Goal: Task Accomplishment & Management: Manage account settings

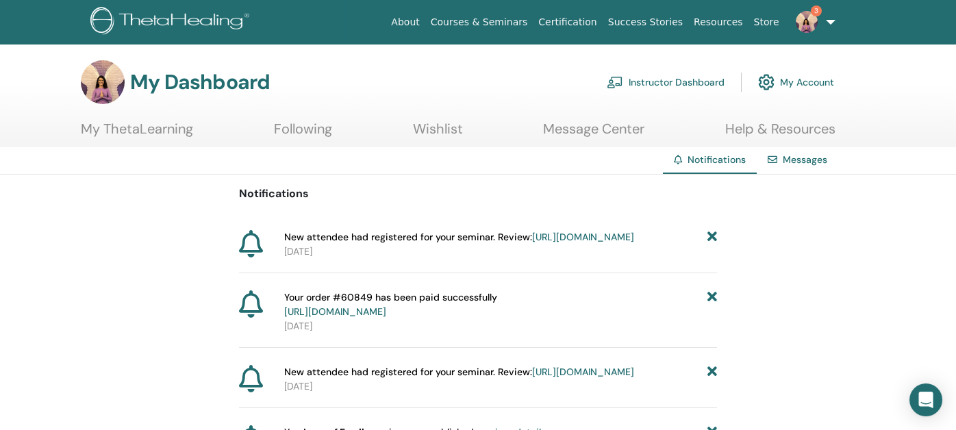
click at [647, 85] on link "Instructor Dashboard" at bounding box center [666, 82] width 118 height 30
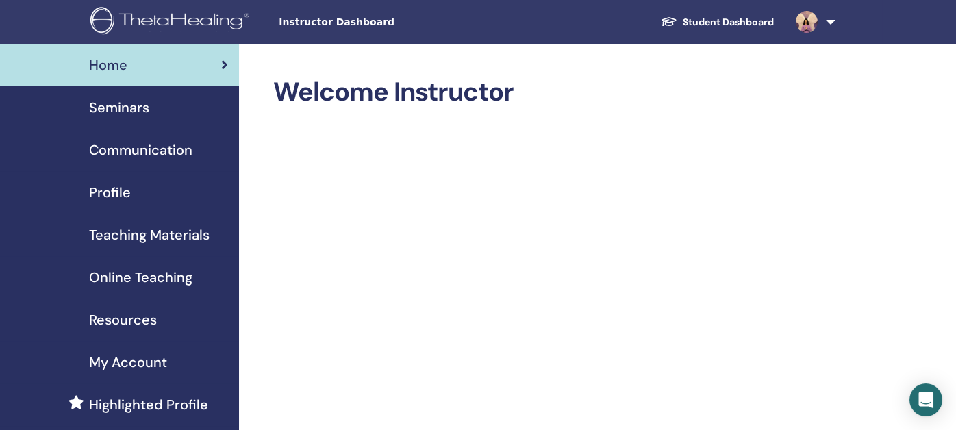
click at [134, 108] on span "Seminars" at bounding box center [119, 107] width 60 height 21
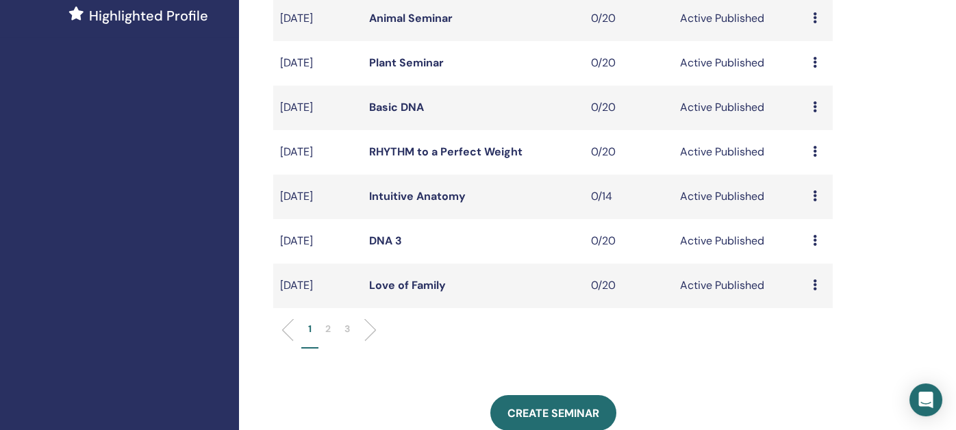
scroll to position [411, 0]
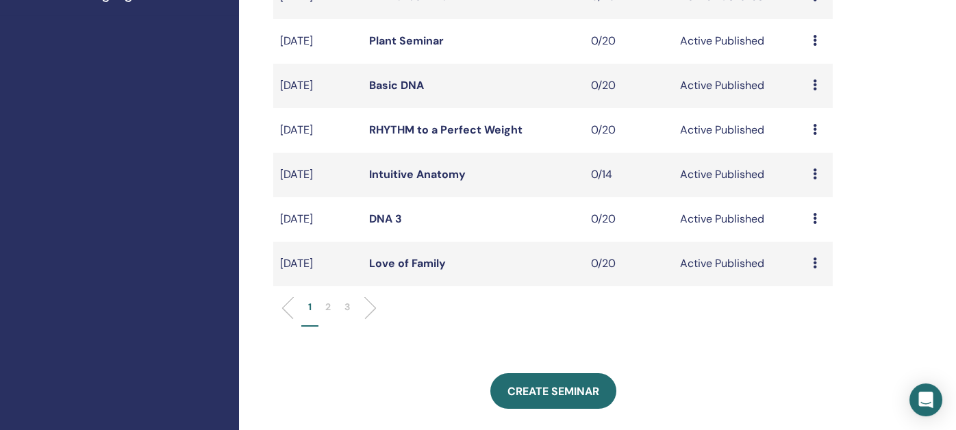
click at [327, 308] on p "2" at bounding box center [327, 307] width 5 height 14
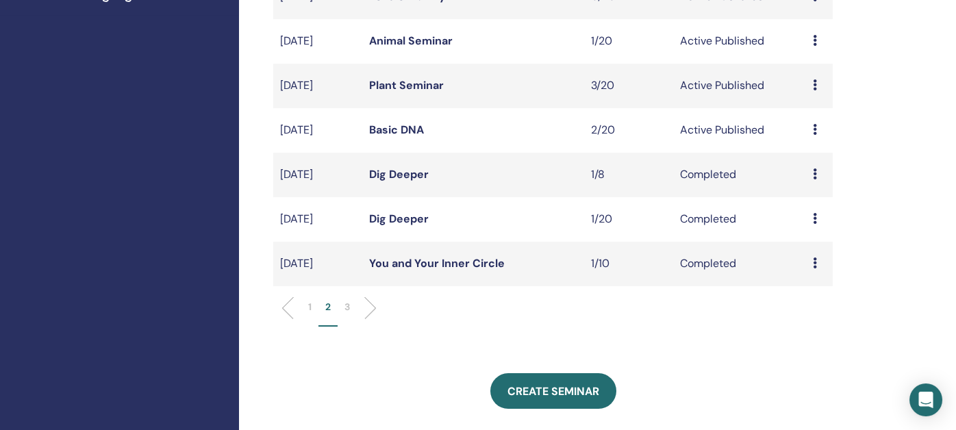
click at [308, 302] on li "1" at bounding box center [309, 313] width 17 height 27
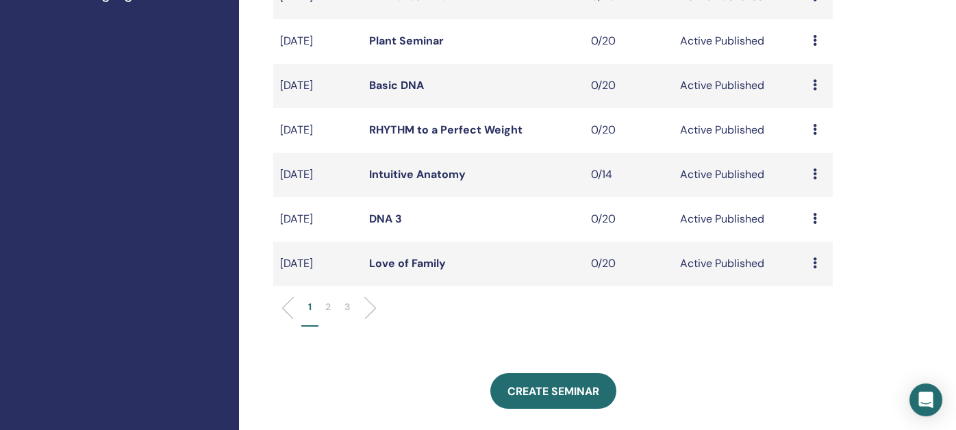
click at [412, 257] on link "Love of Family" at bounding box center [407, 263] width 77 height 14
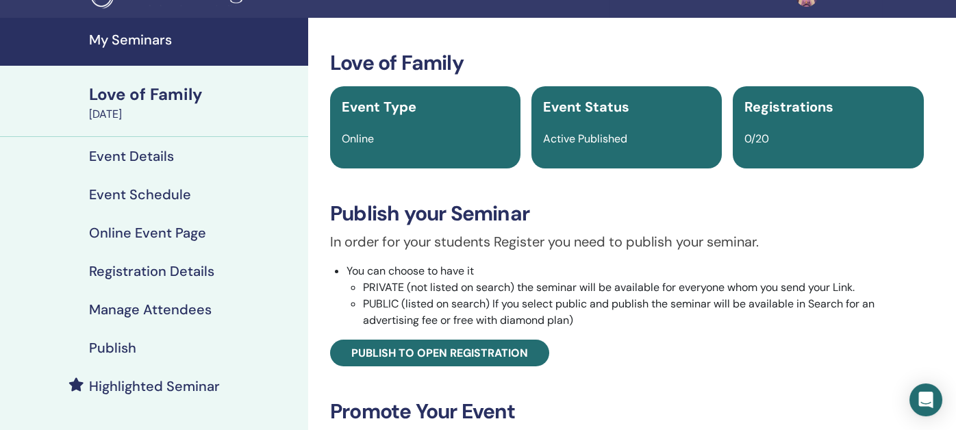
scroll to position [68, 0]
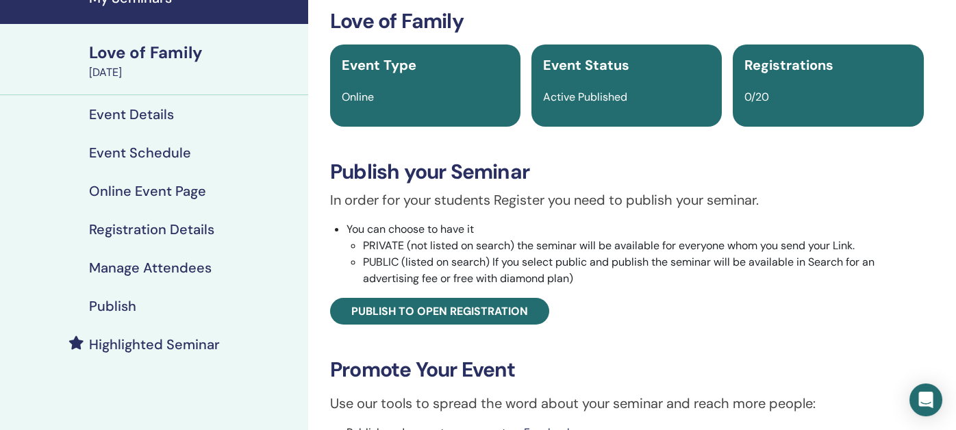
click at [113, 302] on h4 "Publish" at bounding box center [112, 306] width 47 height 16
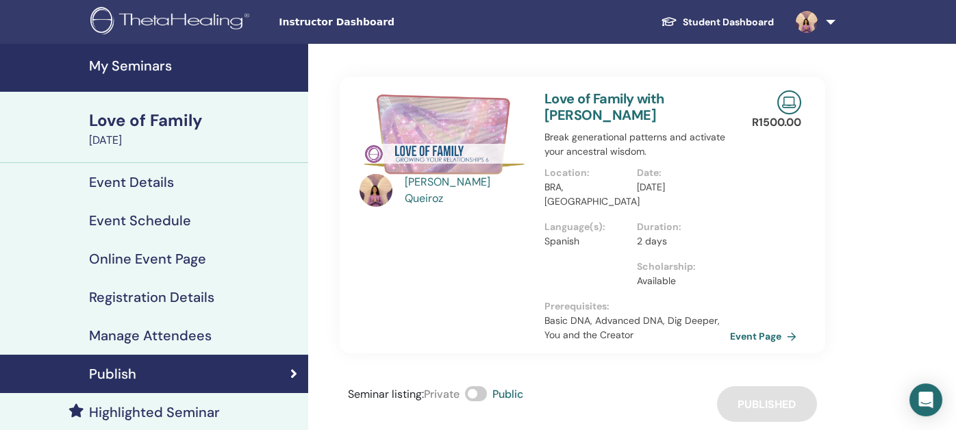
click at [139, 66] on h4 "My Seminars" at bounding box center [194, 66] width 211 height 16
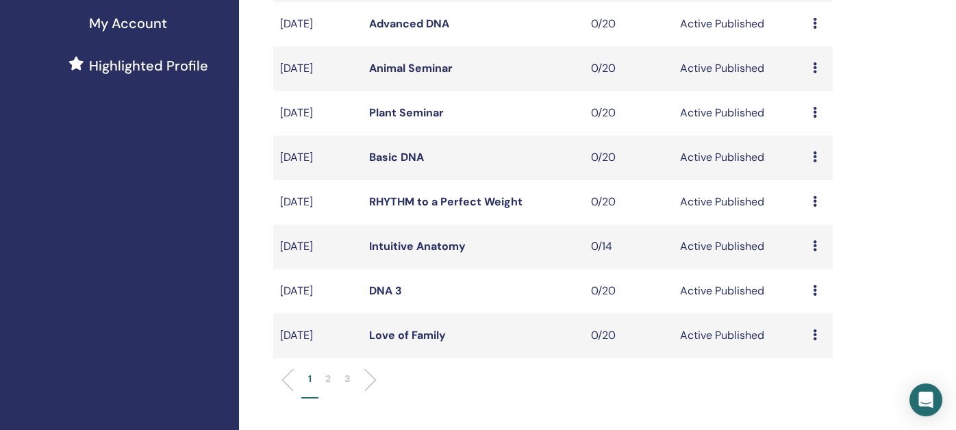
scroll to position [411, 0]
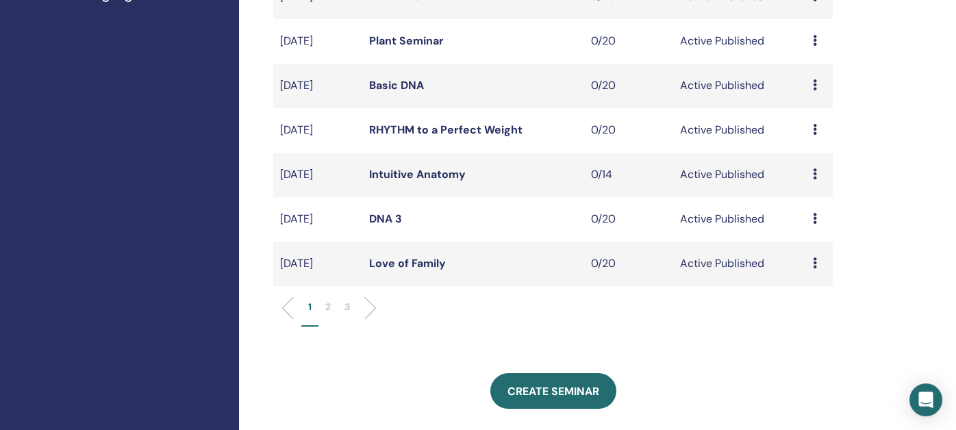
click at [330, 306] on p "2" at bounding box center [327, 307] width 5 height 14
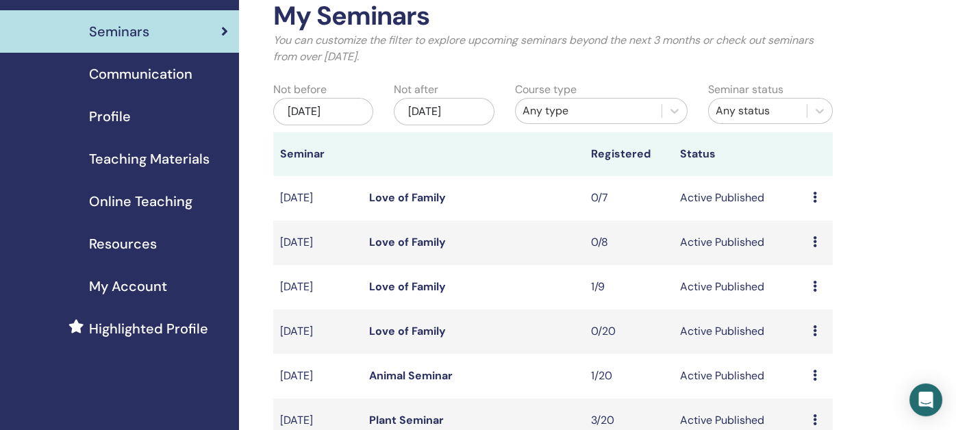
scroll to position [68, 0]
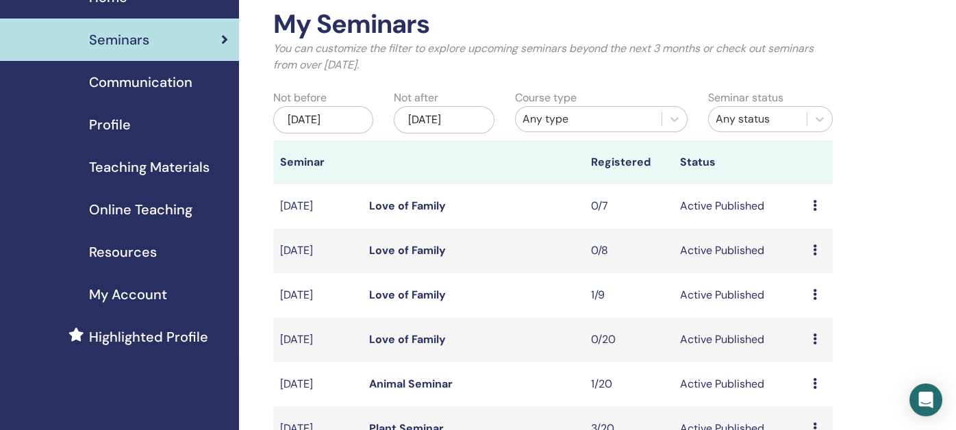
click at [402, 336] on link "Love of Family" at bounding box center [407, 339] width 77 height 14
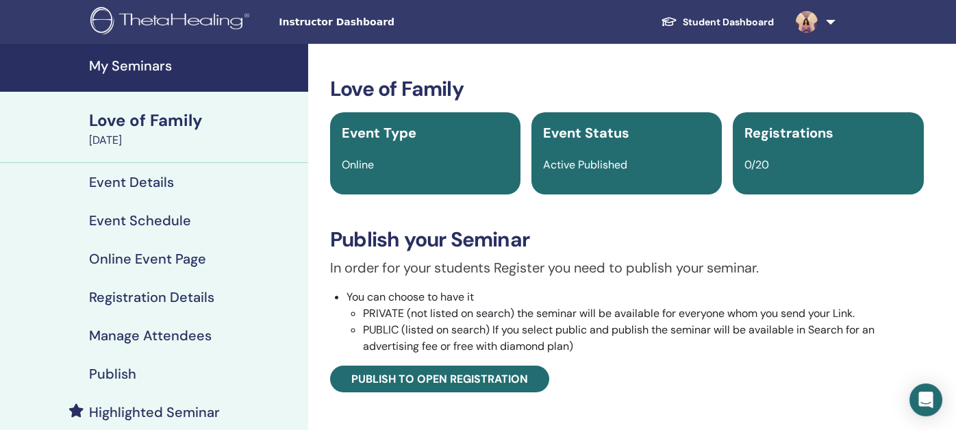
click at [114, 375] on h4 "Publish" at bounding box center [112, 374] width 47 height 16
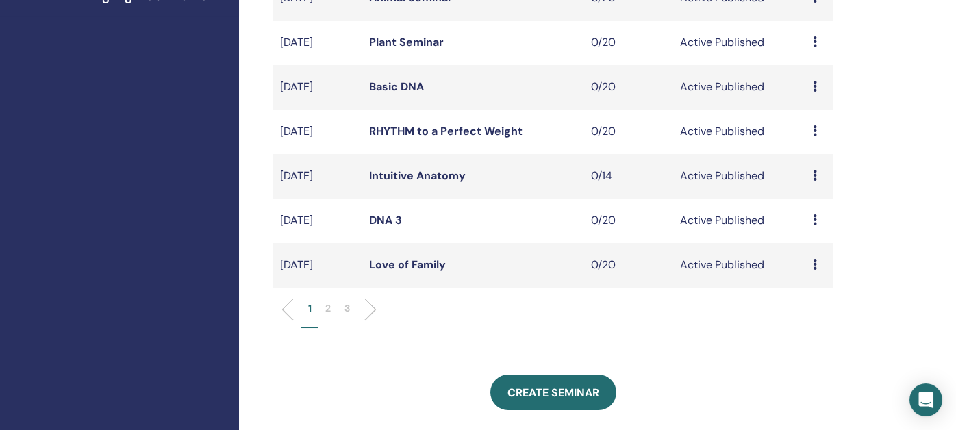
scroll to position [410, 0]
click at [329, 308] on p "2" at bounding box center [327, 308] width 5 height 14
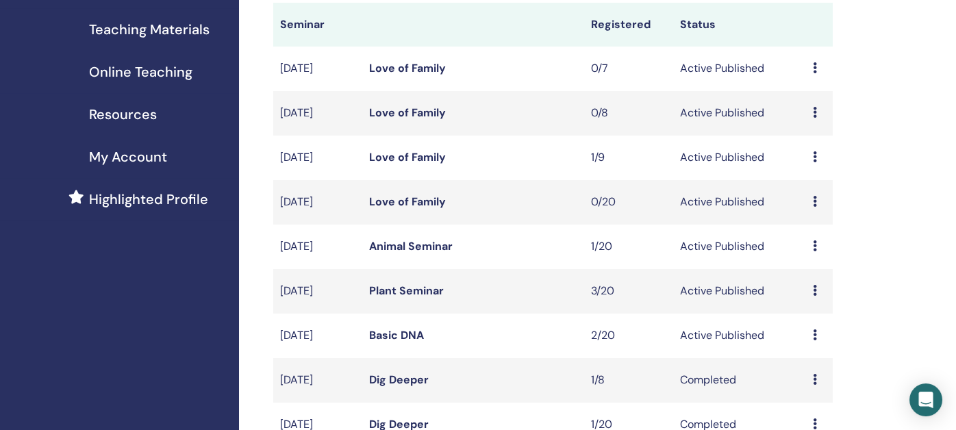
scroll to position [206, 0]
click at [398, 160] on link "Love of Family" at bounding box center [407, 157] width 77 height 14
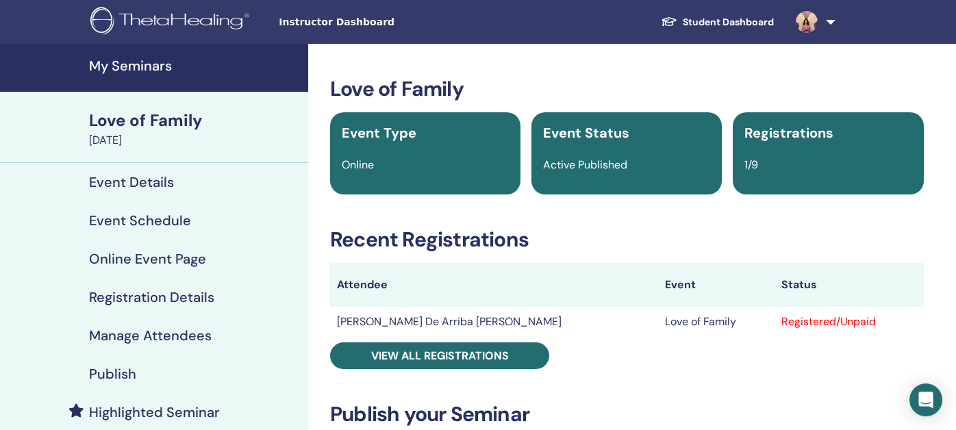
click at [113, 375] on h4 "Publish" at bounding box center [112, 374] width 47 height 16
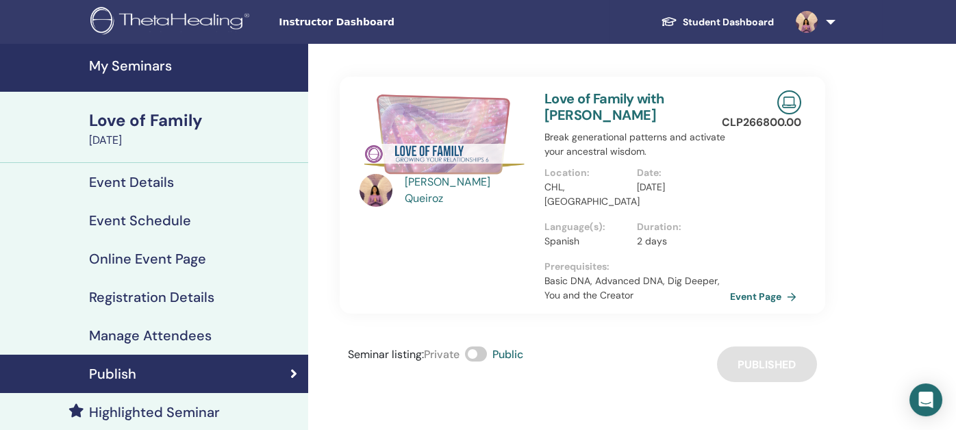
click at [132, 69] on h4 "My Seminars" at bounding box center [194, 66] width 211 height 16
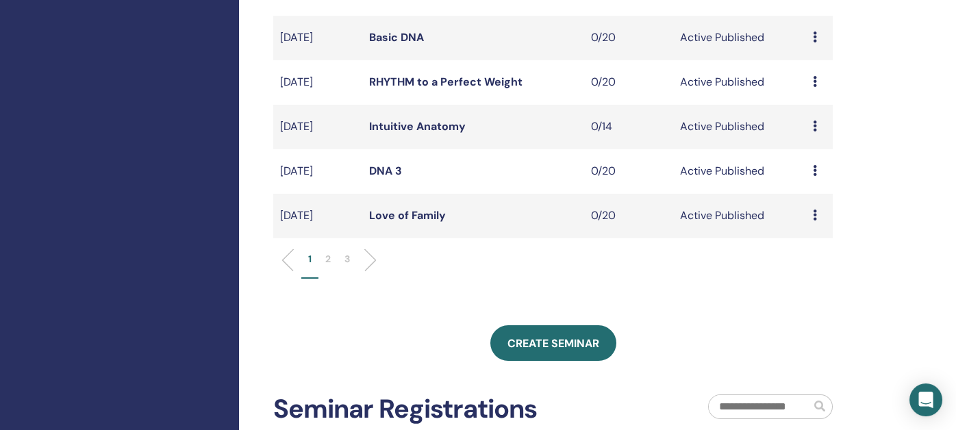
scroll to position [480, 0]
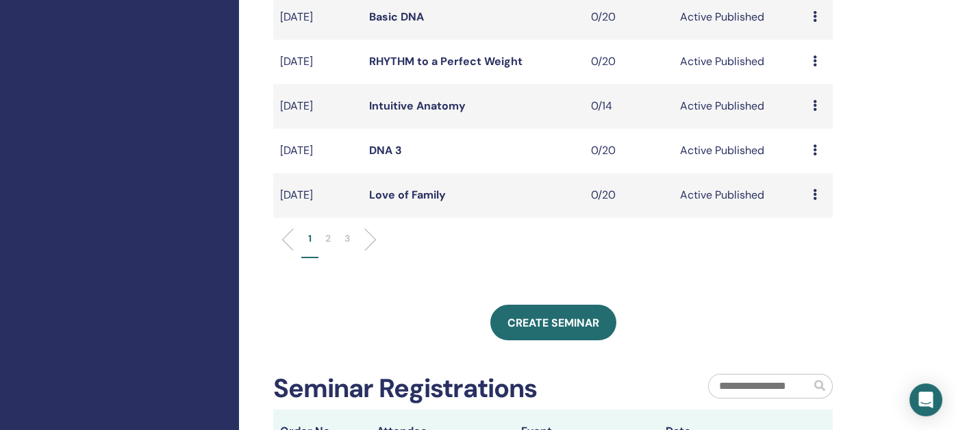
click at [399, 197] on link "Love of Family" at bounding box center [407, 195] width 77 height 14
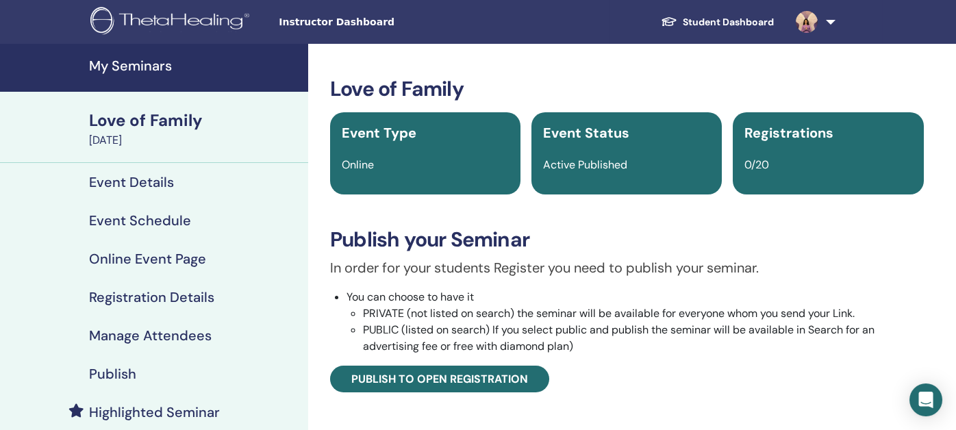
click at [119, 374] on h4 "Publish" at bounding box center [112, 374] width 47 height 16
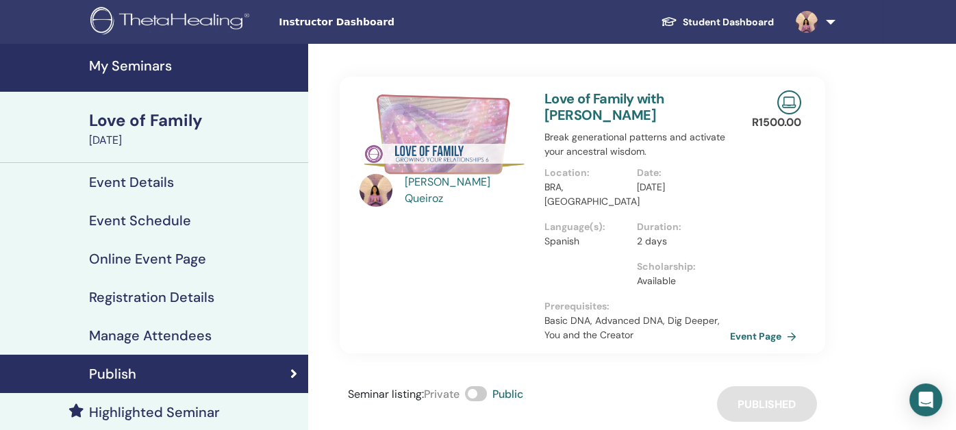
click at [127, 66] on h4 "My Seminars" at bounding box center [194, 66] width 211 height 16
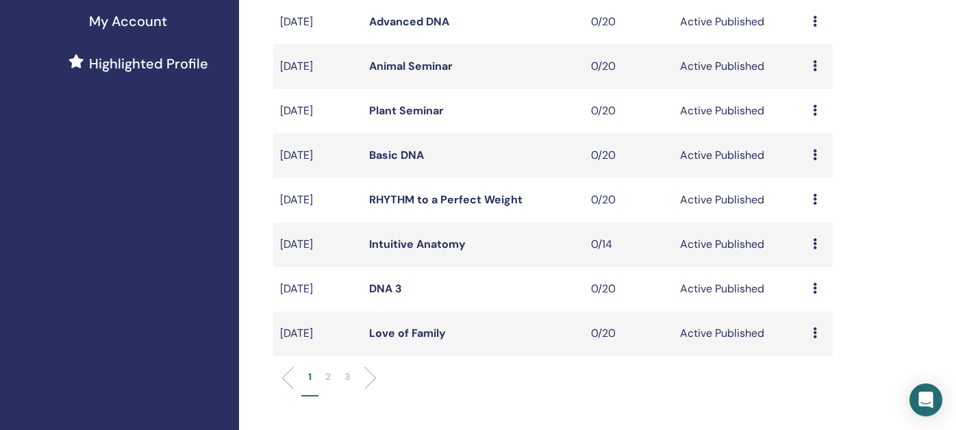
scroll to position [411, 0]
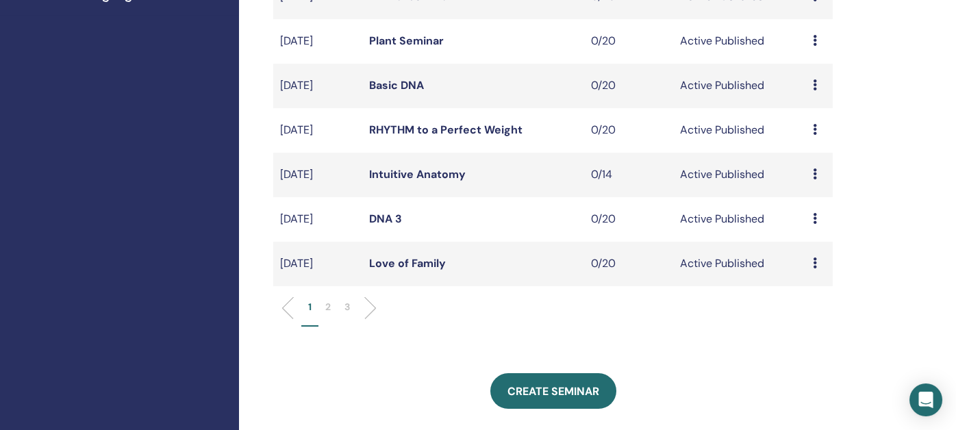
click at [327, 308] on p "2" at bounding box center [327, 307] width 5 height 14
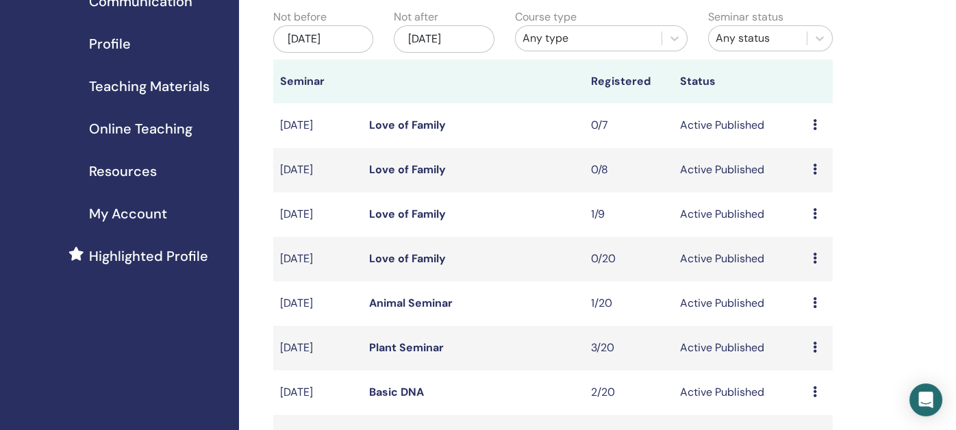
scroll to position [137, 0]
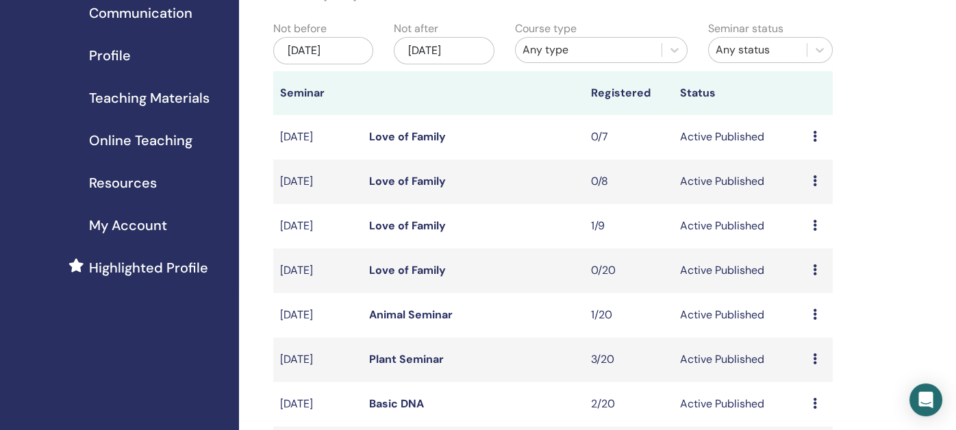
click at [399, 270] on link "Love of Family" at bounding box center [407, 270] width 77 height 14
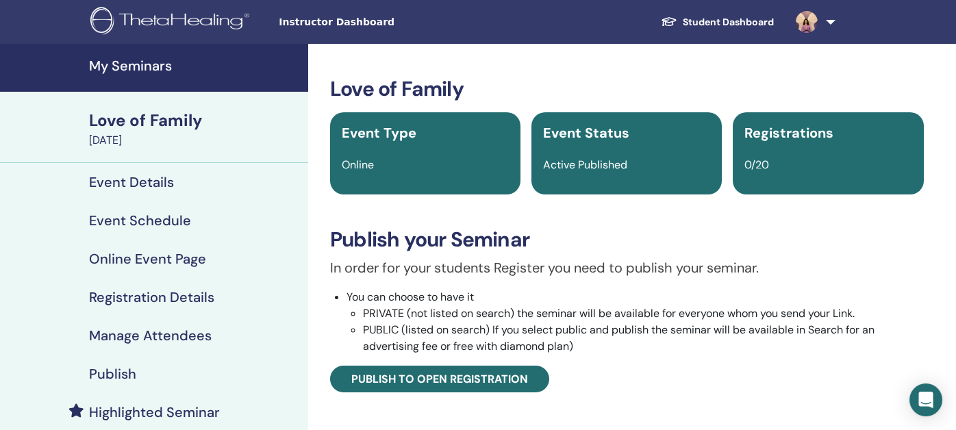
click at [116, 373] on h4 "Publish" at bounding box center [112, 374] width 47 height 16
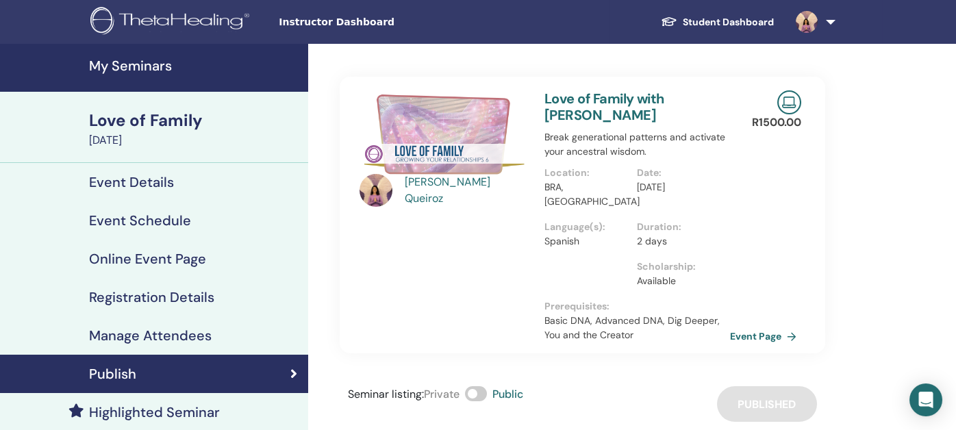
click at [132, 64] on h4 "My Seminars" at bounding box center [194, 66] width 211 height 16
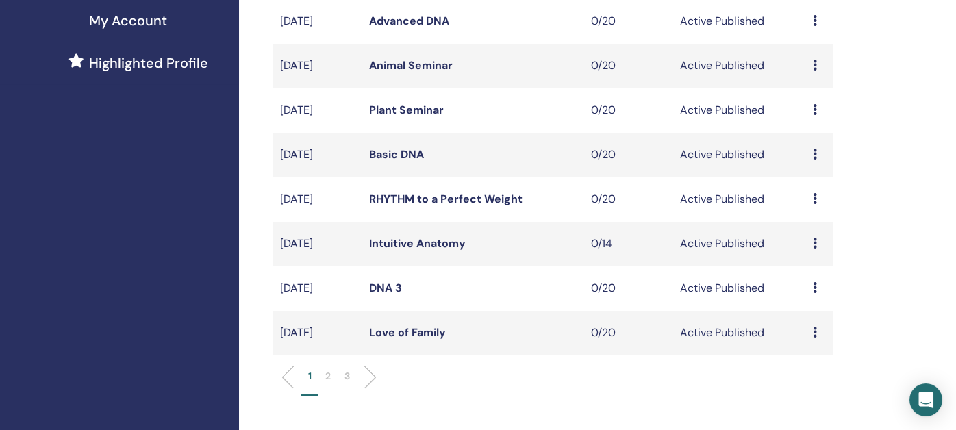
scroll to position [411, 0]
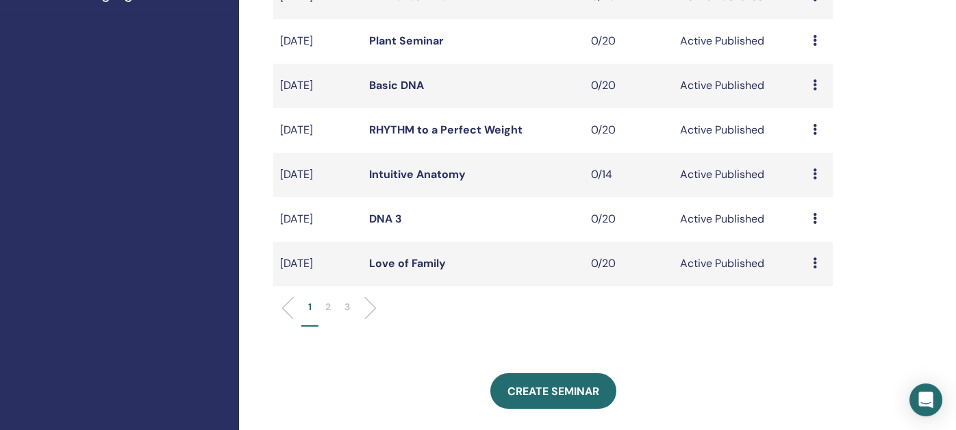
click at [816, 262] on icon at bounding box center [815, 263] width 4 height 11
click at [814, 334] on p "Cancel" at bounding box center [815, 335] width 52 height 16
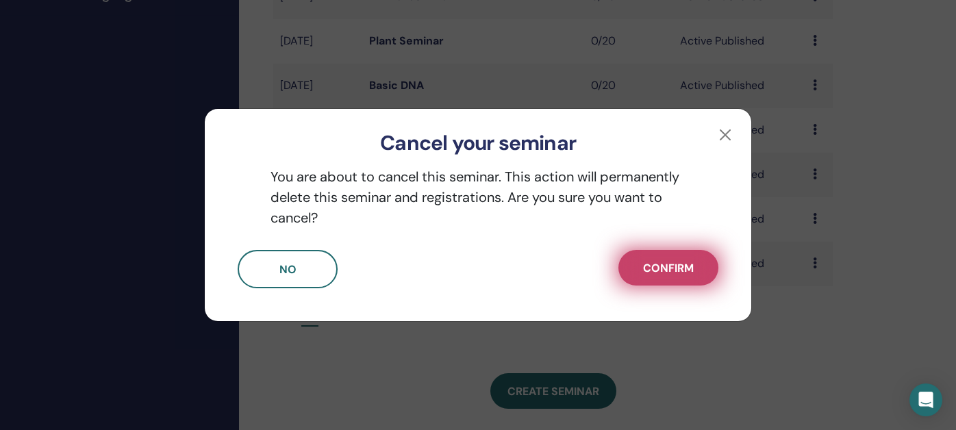
click at [672, 270] on span "Confirm" at bounding box center [668, 268] width 51 height 14
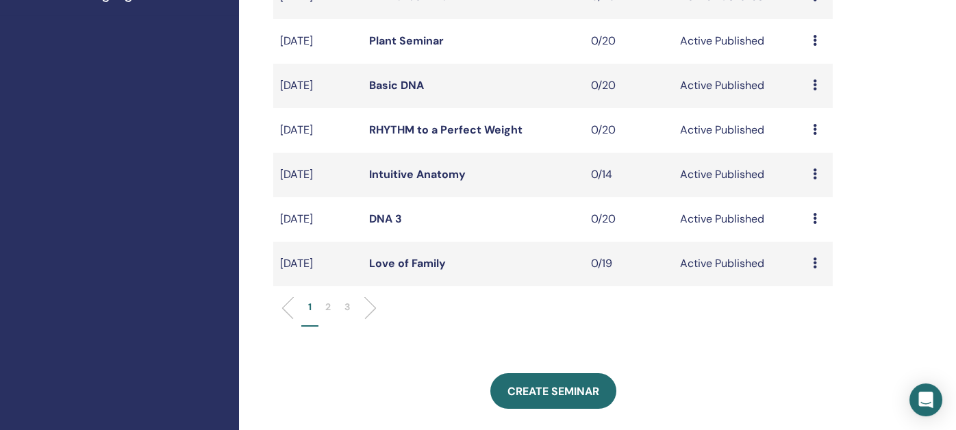
click at [328, 308] on p "2" at bounding box center [327, 307] width 5 height 14
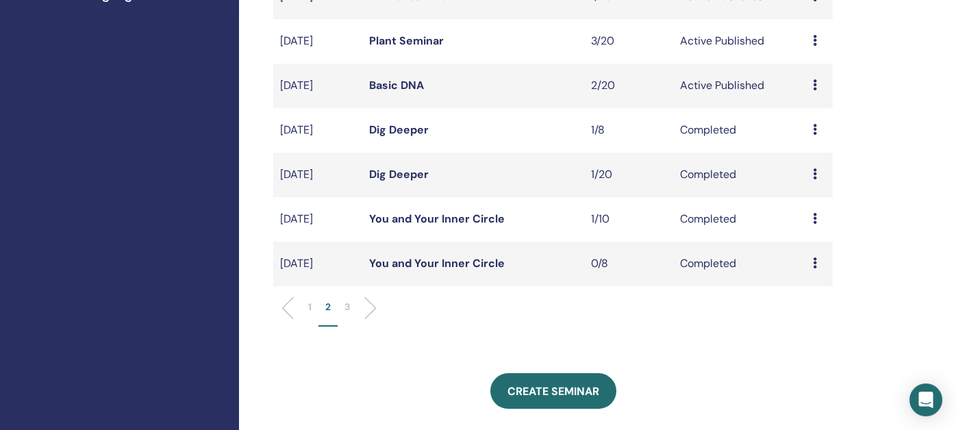
click at [310, 306] on p "1" at bounding box center [309, 307] width 3 height 14
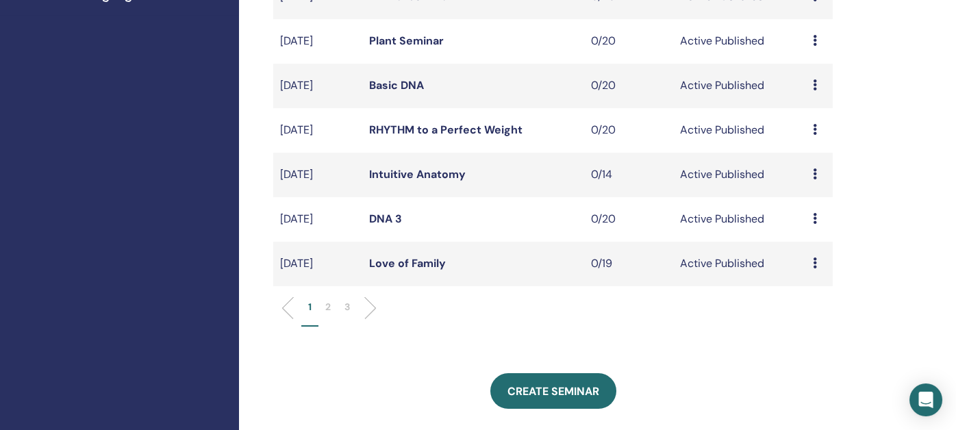
click at [401, 268] on link "Love of Family" at bounding box center [407, 263] width 77 height 14
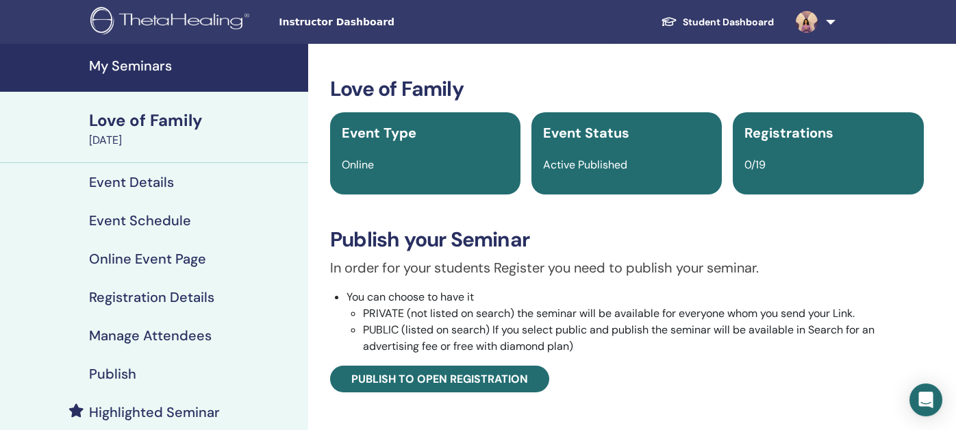
click at [100, 378] on h4 "Publish" at bounding box center [112, 374] width 47 height 16
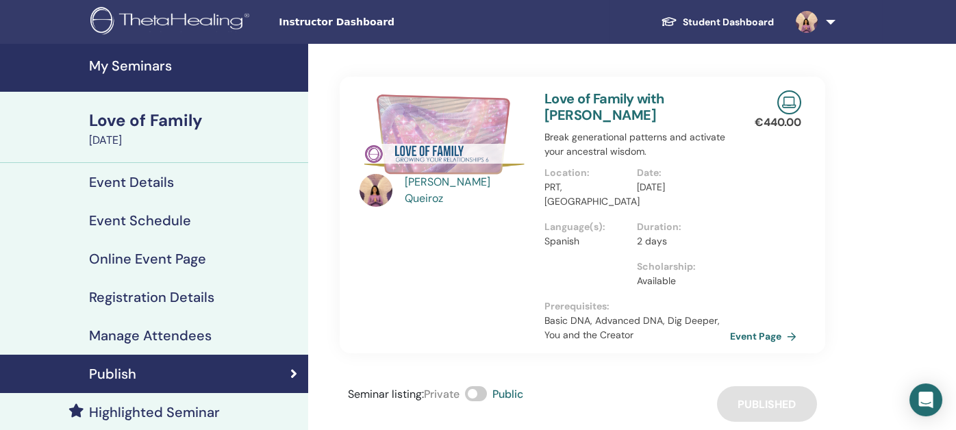
click at [119, 68] on h4 "My Seminars" at bounding box center [194, 66] width 211 height 16
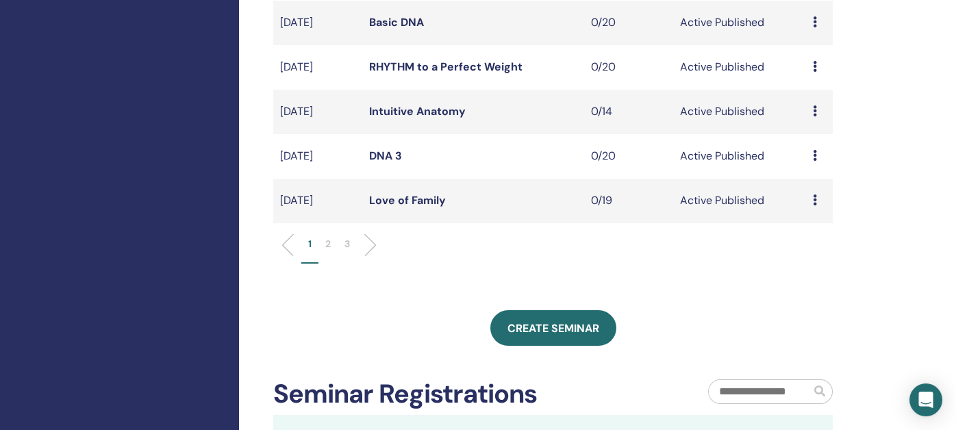
scroll to position [480, 0]
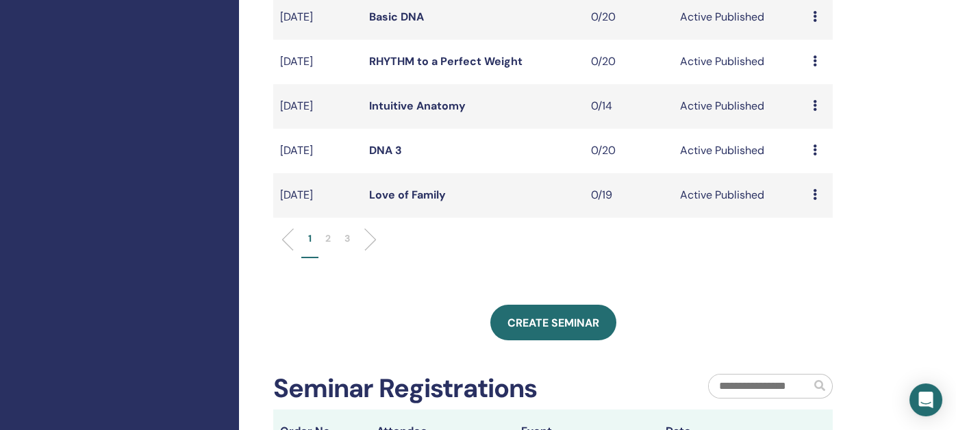
click at [817, 197] on div "Preview Edit Attendees Cancel" at bounding box center [819, 195] width 13 height 16
click at [801, 271] on p "Cancel" at bounding box center [816, 270] width 52 height 16
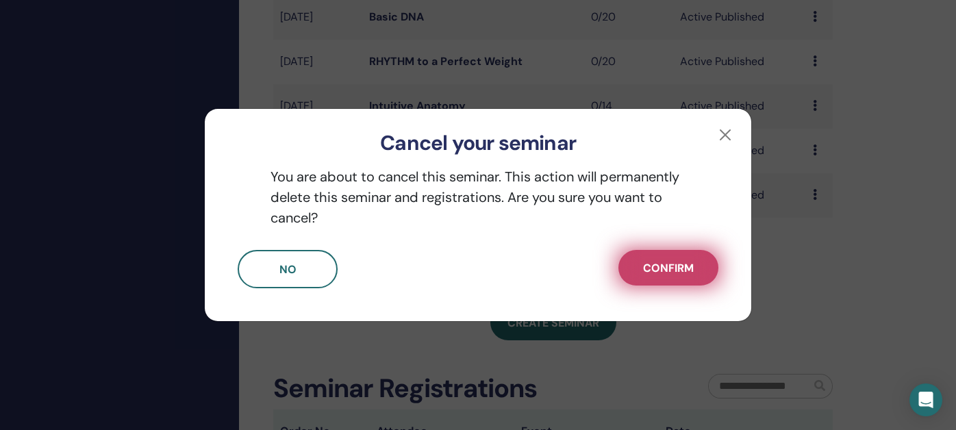
click at [691, 271] on span "Confirm" at bounding box center [668, 268] width 51 height 14
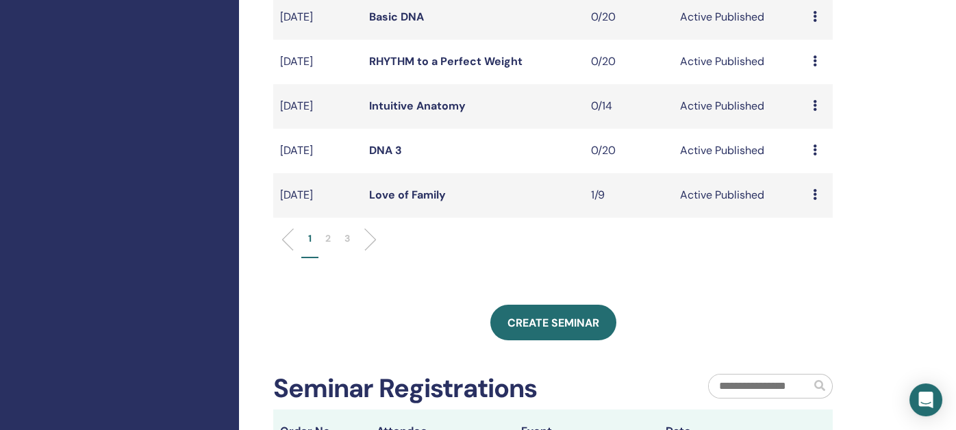
click at [332, 236] on li "2" at bounding box center [328, 245] width 19 height 27
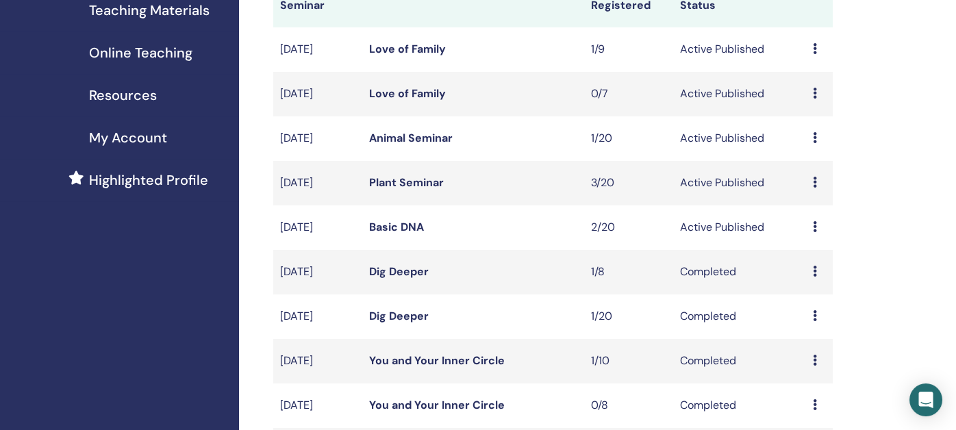
scroll to position [206, 0]
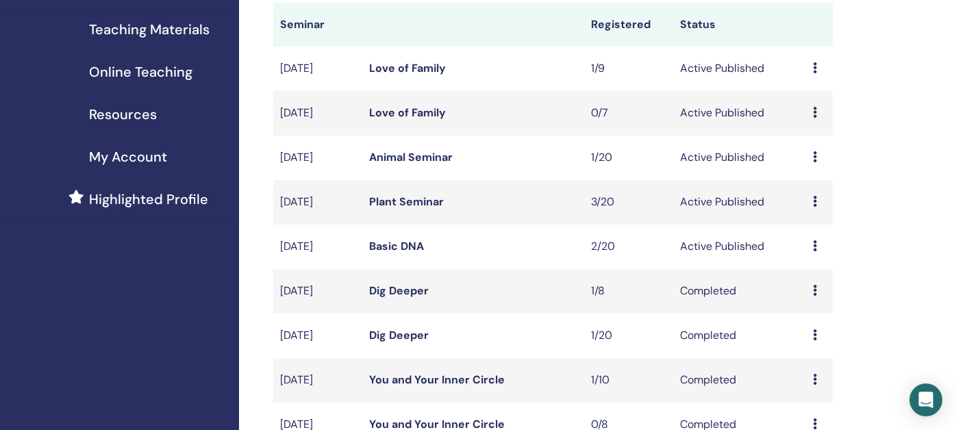
click at [406, 69] on link "Love of Family" at bounding box center [407, 68] width 77 height 14
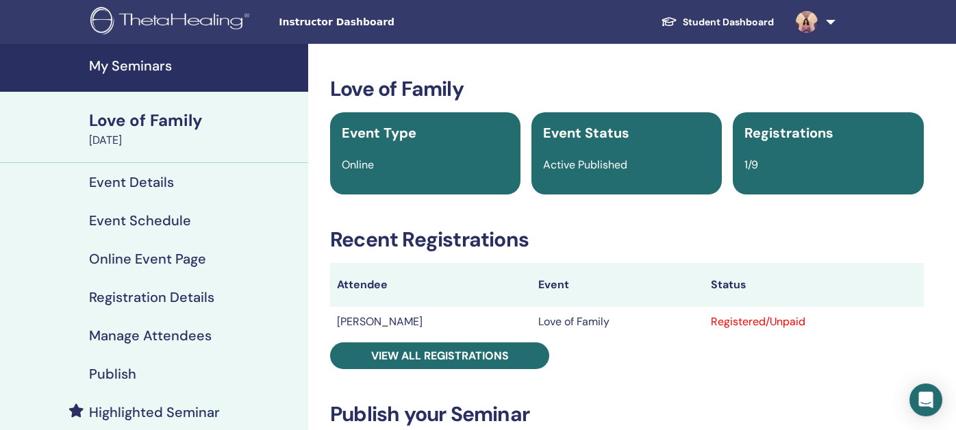
click at [125, 66] on h4 "My Seminars" at bounding box center [194, 66] width 211 height 16
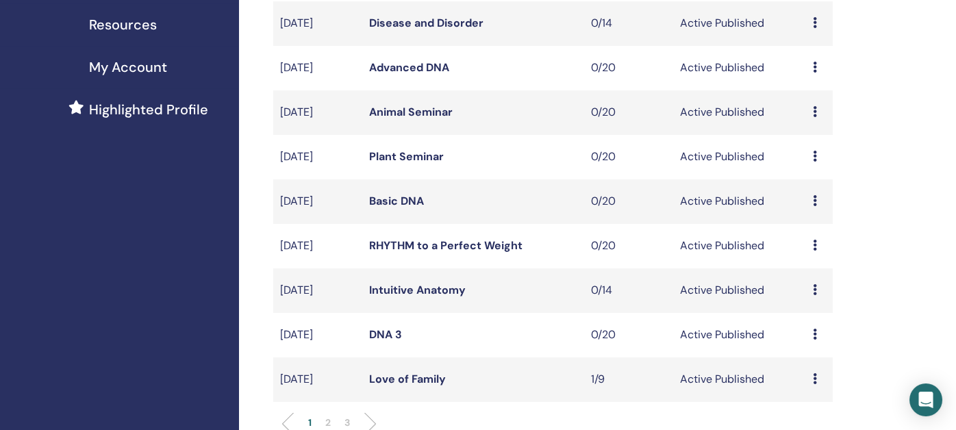
scroll to position [342, 0]
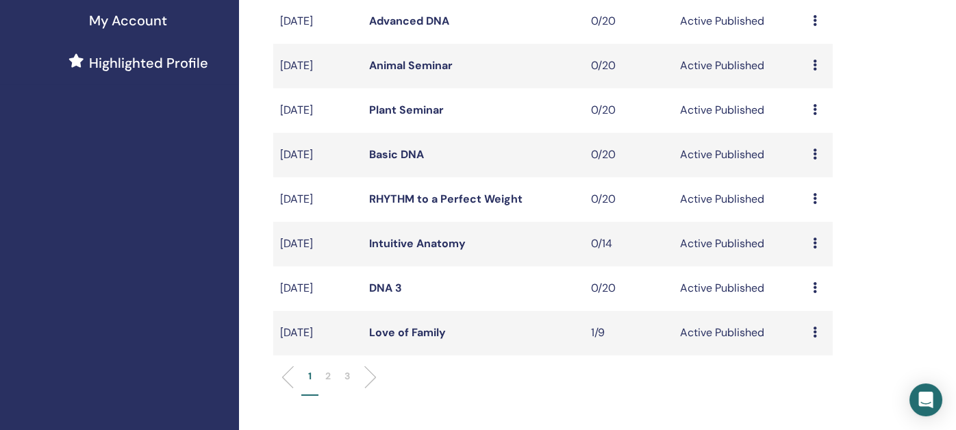
click at [330, 375] on p "2" at bounding box center [327, 376] width 5 height 14
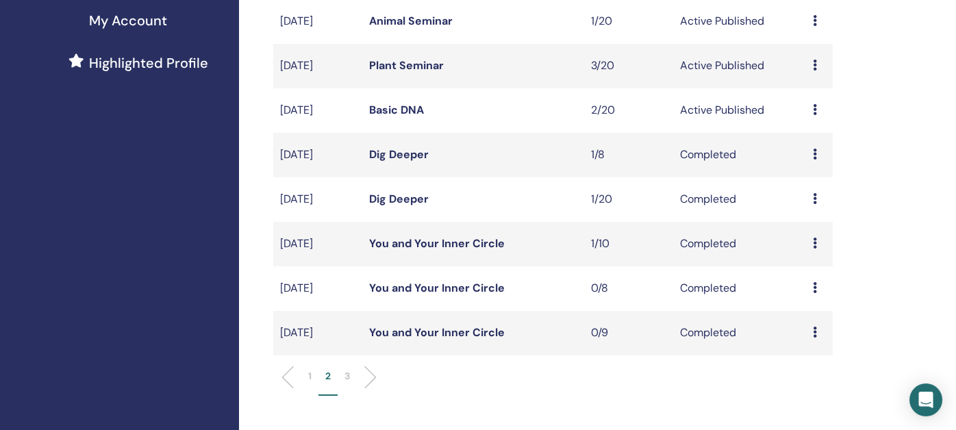
click at [815, 287] on icon at bounding box center [815, 287] width 4 height 11
click at [899, 285] on div "My Seminars You can customize the filter to explore upcoming seminars beyond th…" at bounding box center [597, 345] width 717 height 1287
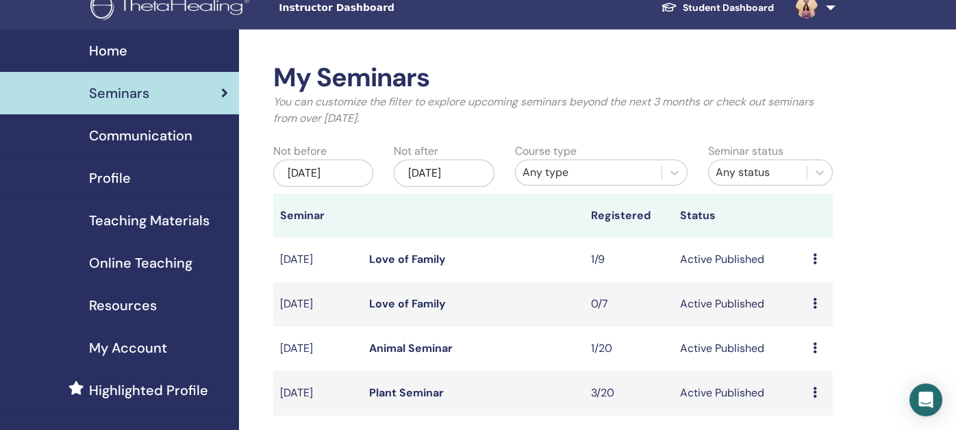
scroll to position [0, 0]
